Goal: Task Accomplishment & Management: Manage account settings

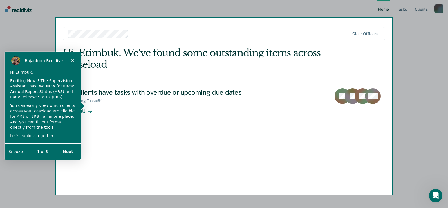
click at [66, 150] on button "Next" at bounding box center [68, 152] width 22 height 12
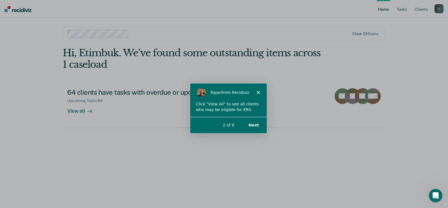
click at [254, 124] on button "Next" at bounding box center [254, 125] width 22 height 12
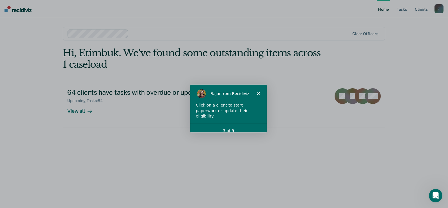
click at [239, 128] on div "3 of 9" at bounding box center [228, 131] width 77 height 6
click at [236, 111] on div "Click on a client to start paperwork or update their eligibility." at bounding box center [228, 110] width 65 height 17
click at [259, 93] on polygon "Close" at bounding box center [258, 93] width 3 height 3
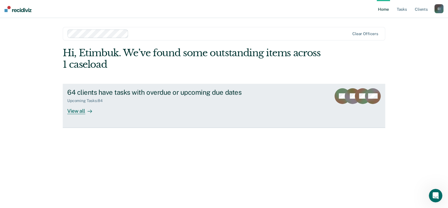
click at [79, 110] on div "View all" at bounding box center [83, 108] width 32 height 11
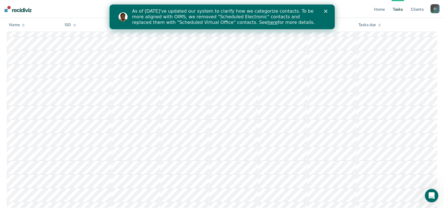
scroll to position [791, 0]
click at [328, 11] on div "Close" at bounding box center [327, 11] width 6 height 3
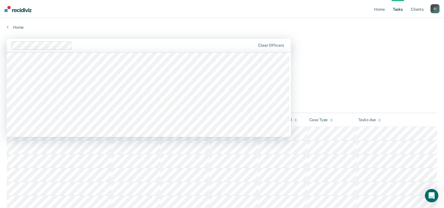
scroll to position [648, 0]
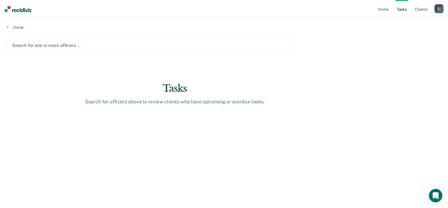
click at [64, 45] on div at bounding box center [150, 45] width 276 height 6
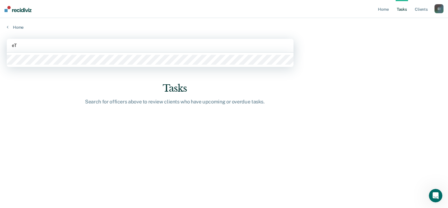
type input "e"
type input "Isaiah"
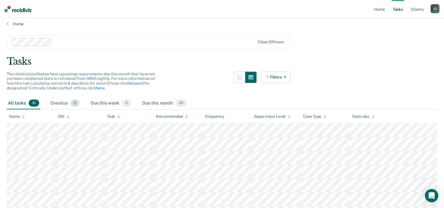
scroll to position [3, 0]
click at [64, 104] on div "Overdue 2" at bounding box center [64, 104] width 31 height 12
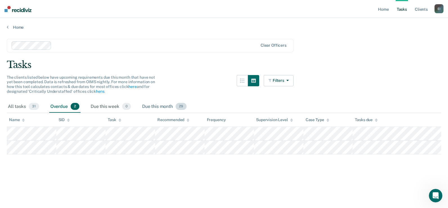
click at [154, 105] on div "Due this month 29" at bounding box center [164, 107] width 47 height 12
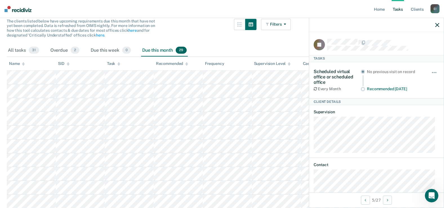
click at [438, 25] on icon "button" at bounding box center [437, 25] width 4 height 4
